Goal: Information Seeking & Learning: Learn about a topic

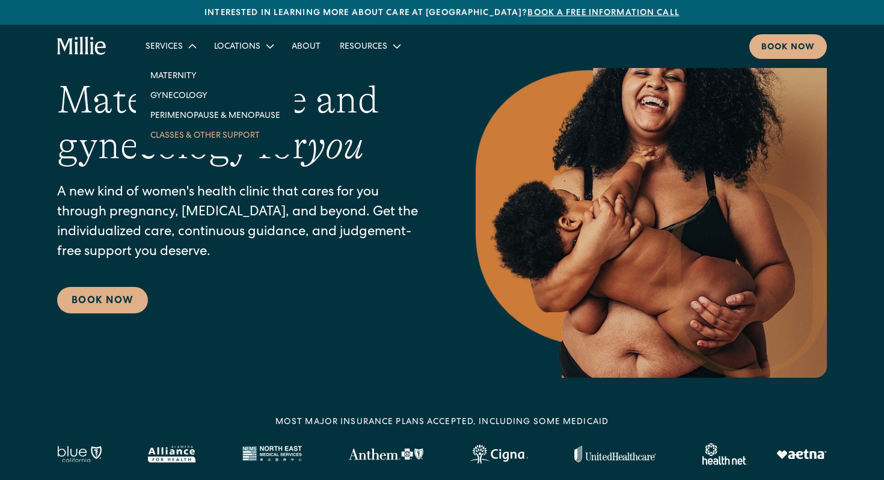
scroll to position [95, 0]
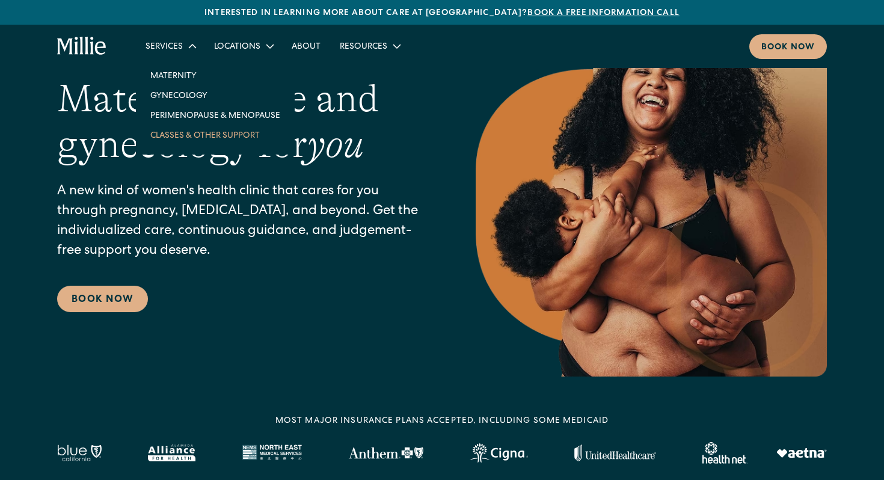
click at [211, 141] on link "Classes & Other Support" at bounding box center [215, 135] width 149 height 20
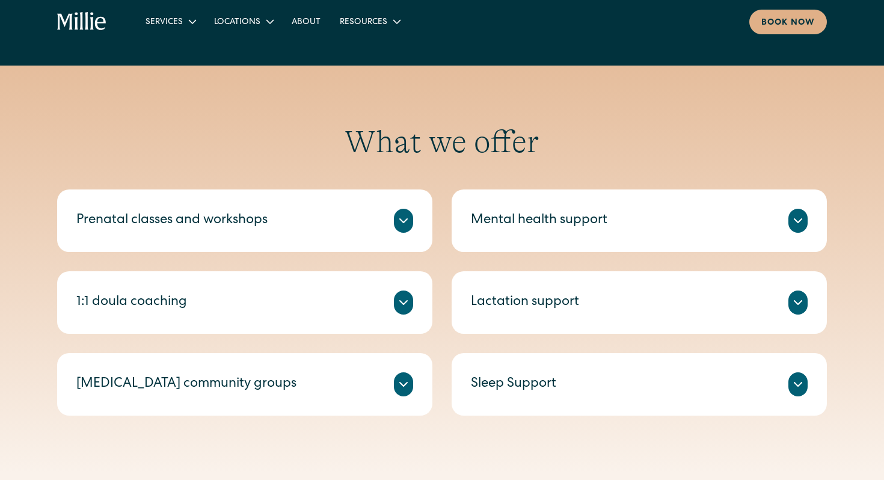
scroll to position [373, 0]
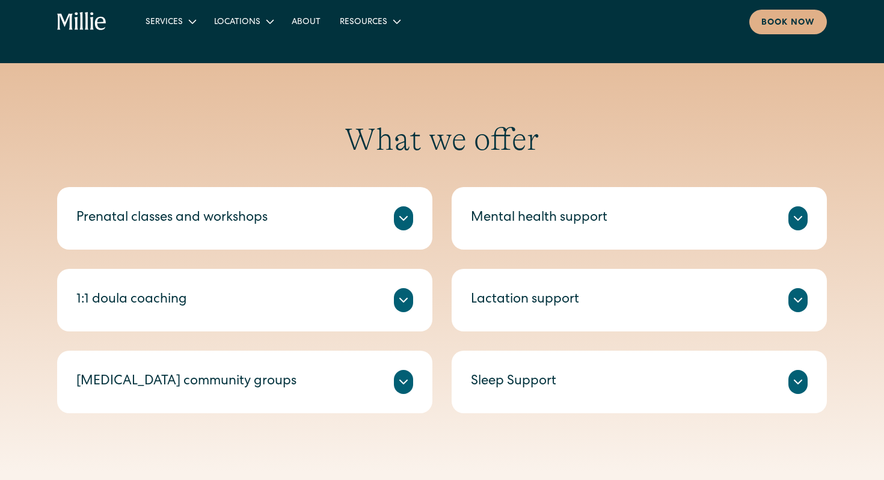
click at [802, 221] on icon at bounding box center [798, 218] width 14 height 14
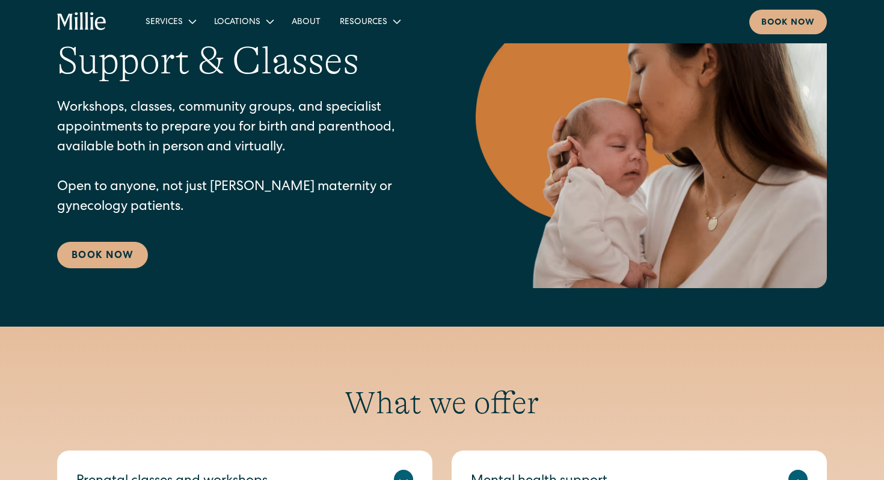
scroll to position [0, 0]
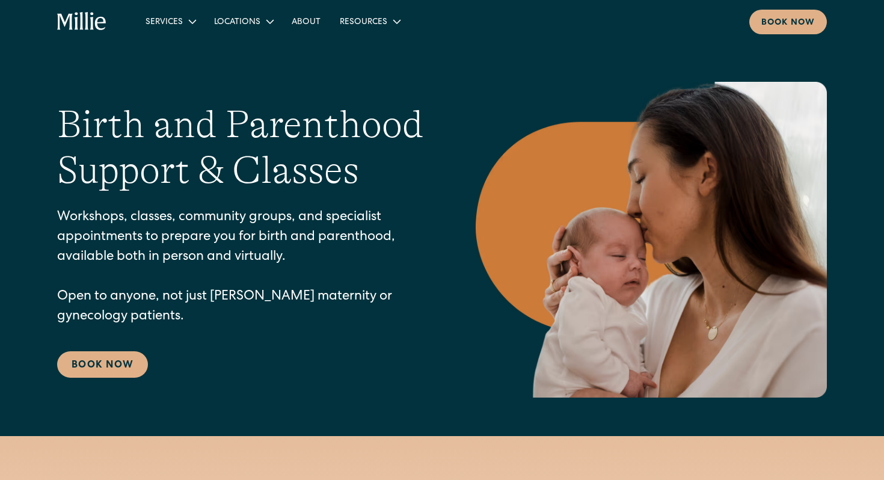
click at [176, 23] on div "Services" at bounding box center [164, 22] width 37 height 13
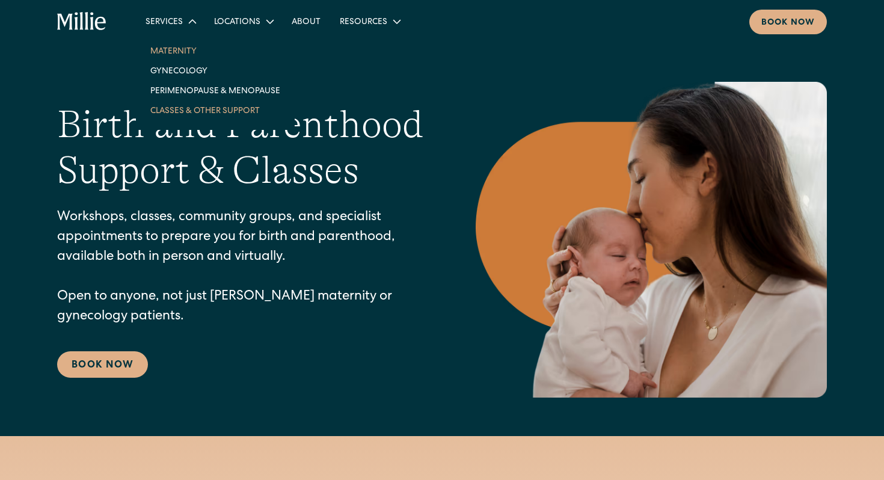
click at [179, 54] on link "Maternity" at bounding box center [215, 51] width 149 height 20
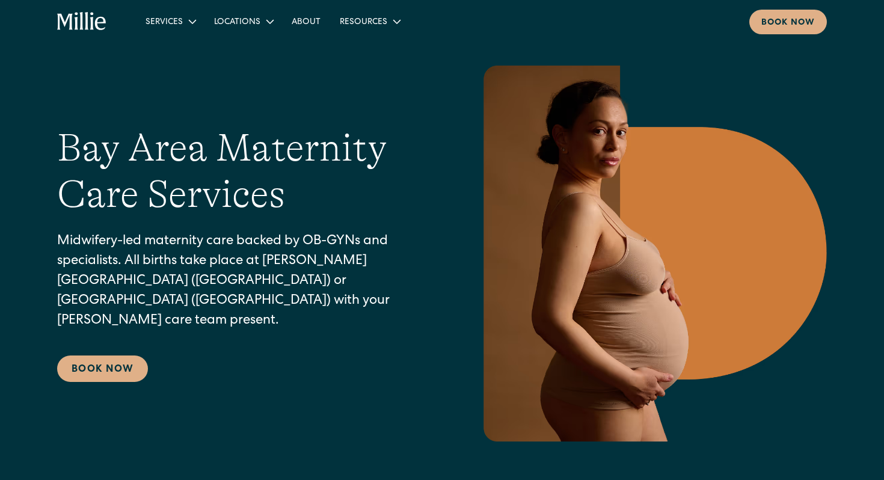
scroll to position [20, 0]
